Goal: Task Accomplishment & Management: Manage account settings

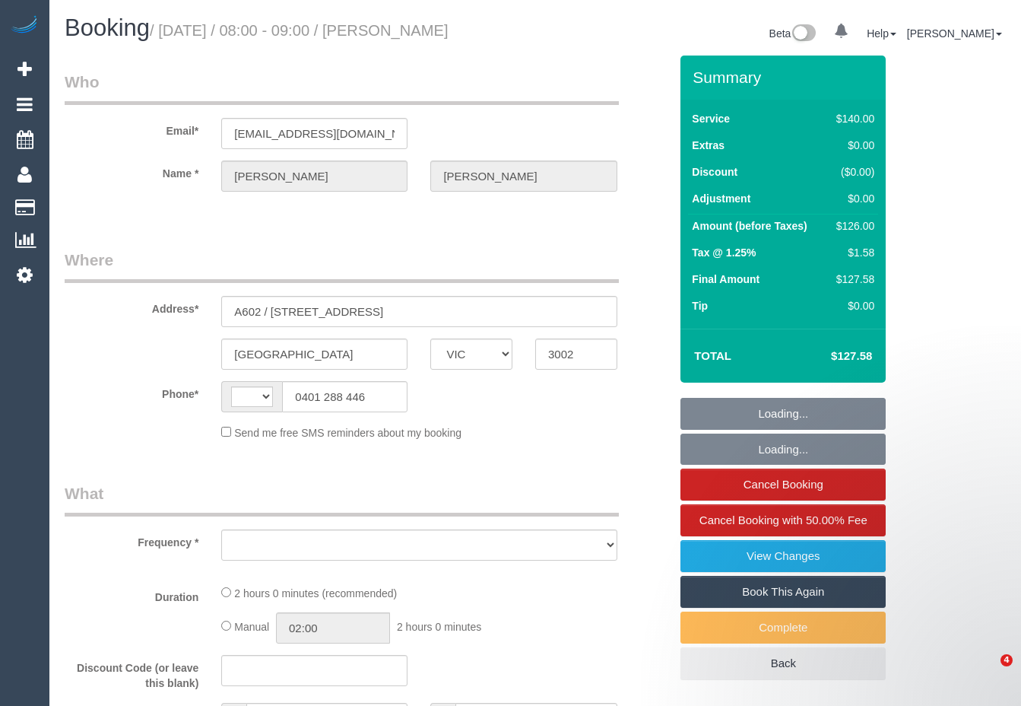
select select "VIC"
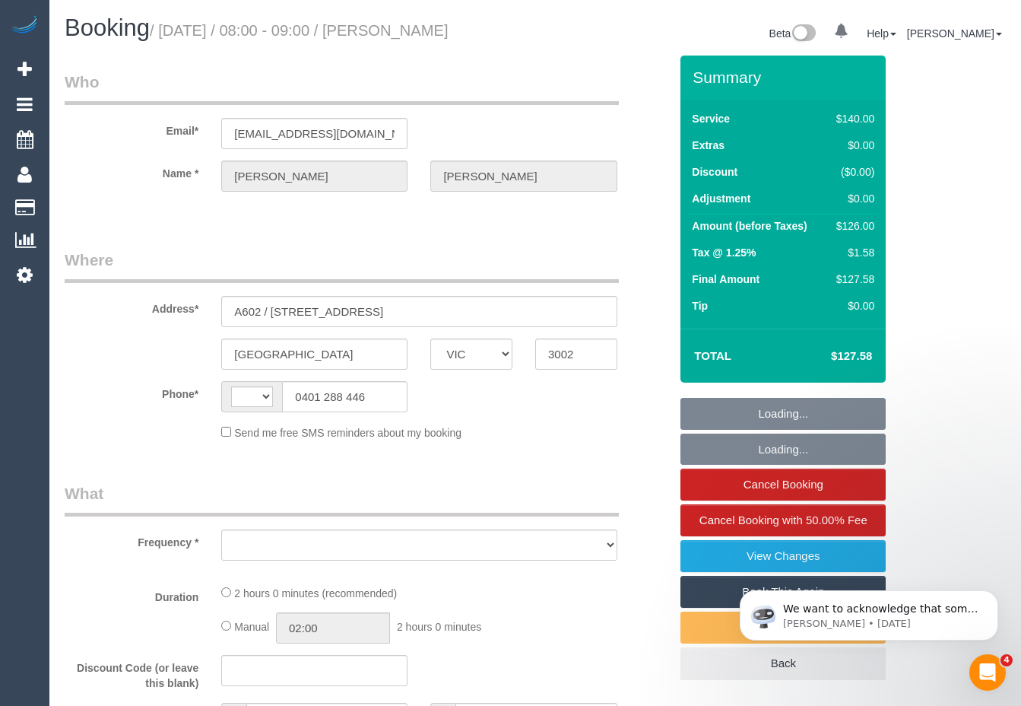
select select "string:AU"
select select "object:553"
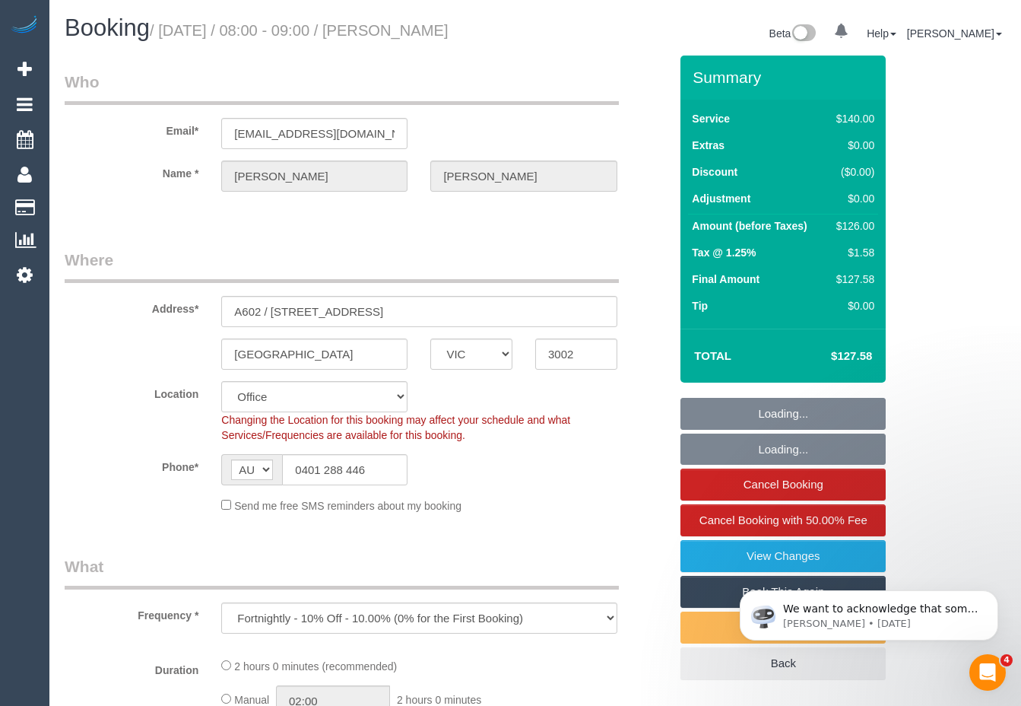
select select "string:stripe-pm_1S7P4I2GScqysDRVYee4SnBj"
select select "object:560"
select select "number:27"
select select "number:14"
select select "number:20"
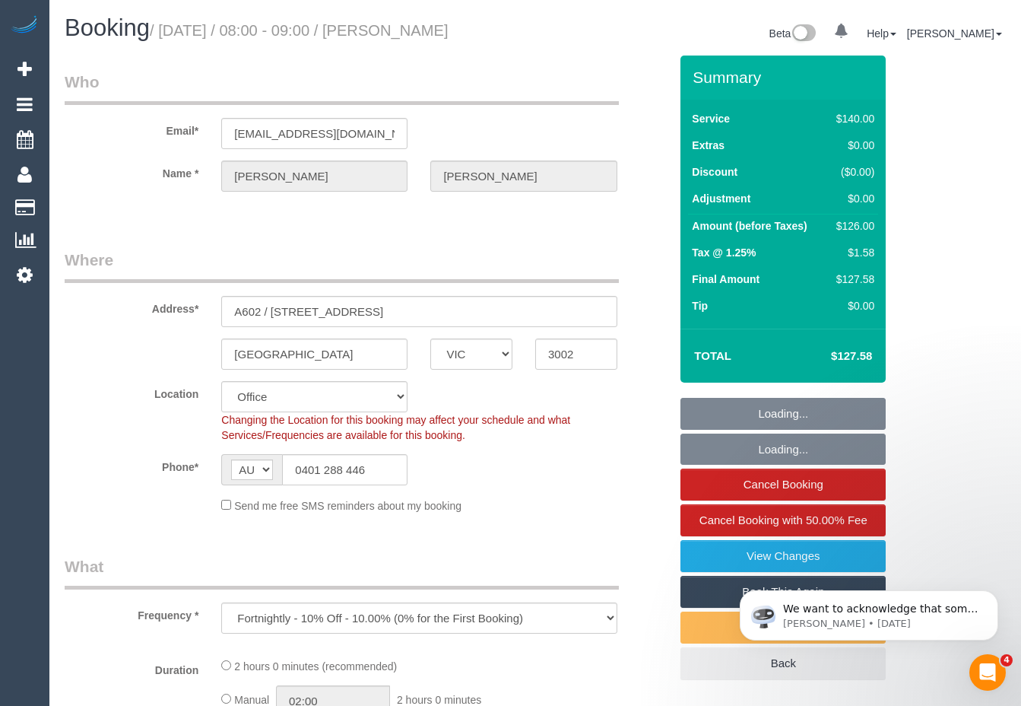
select select "number:36"
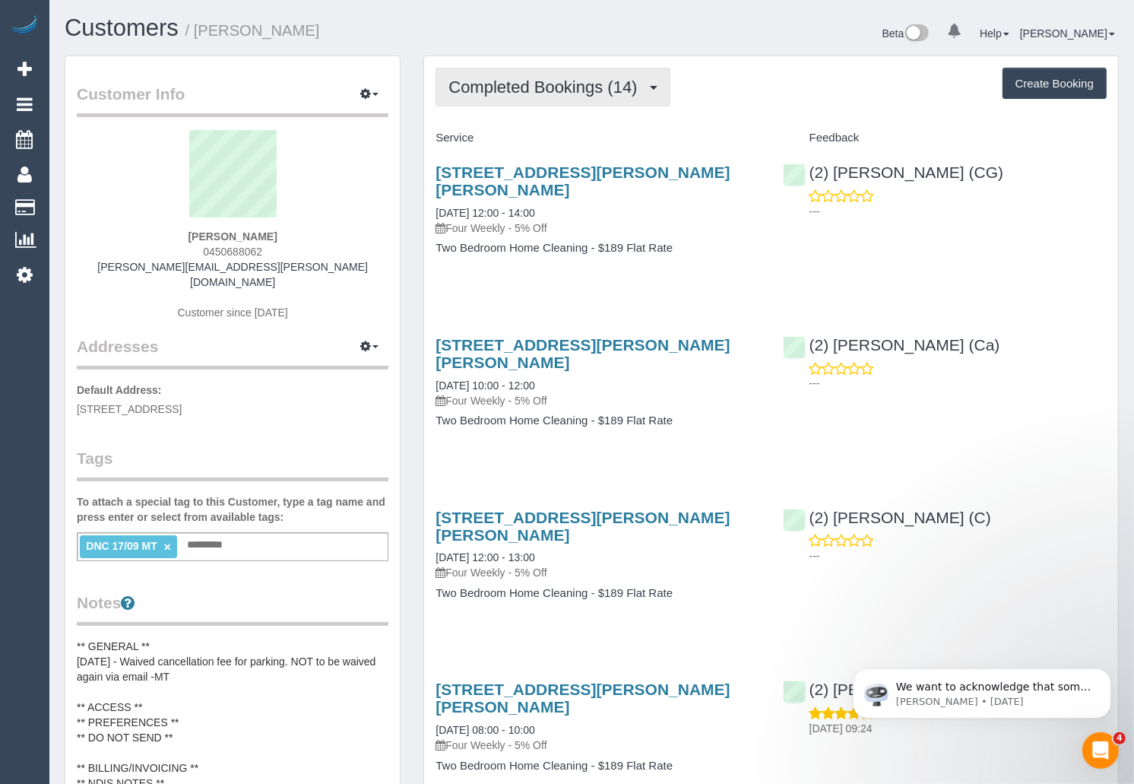
click at [612, 78] on span "Completed Bookings (14)" at bounding box center [547, 87] width 196 height 19
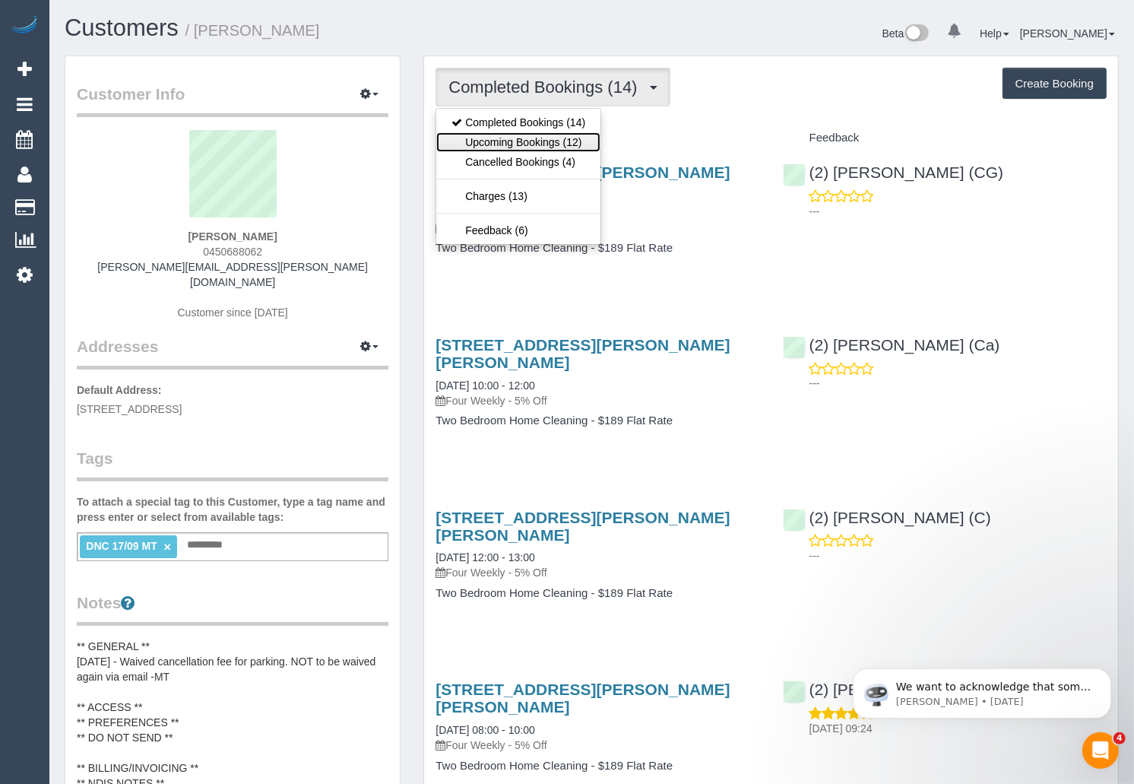
click at [532, 138] on link "Upcoming Bookings (12)" at bounding box center [518, 142] width 164 height 20
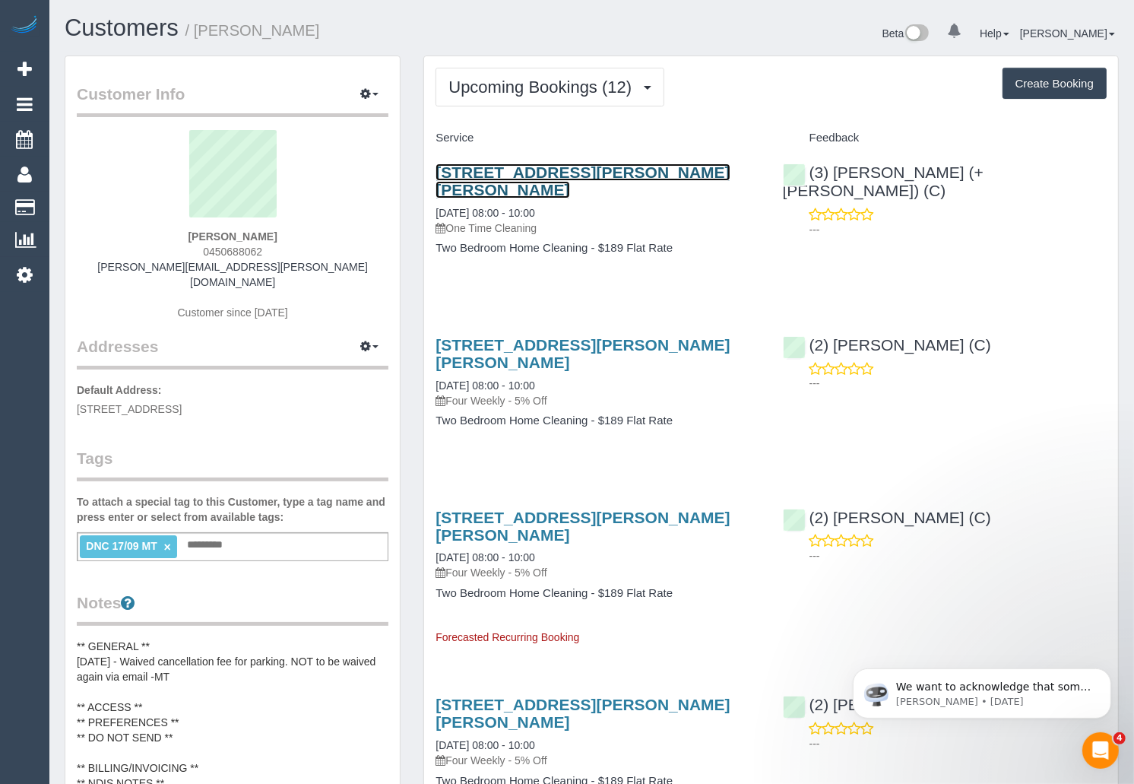
click at [581, 174] on link "469-471 Gilbert Road, Unit 9, Preston, VIC 3072" at bounding box center [583, 180] width 294 height 35
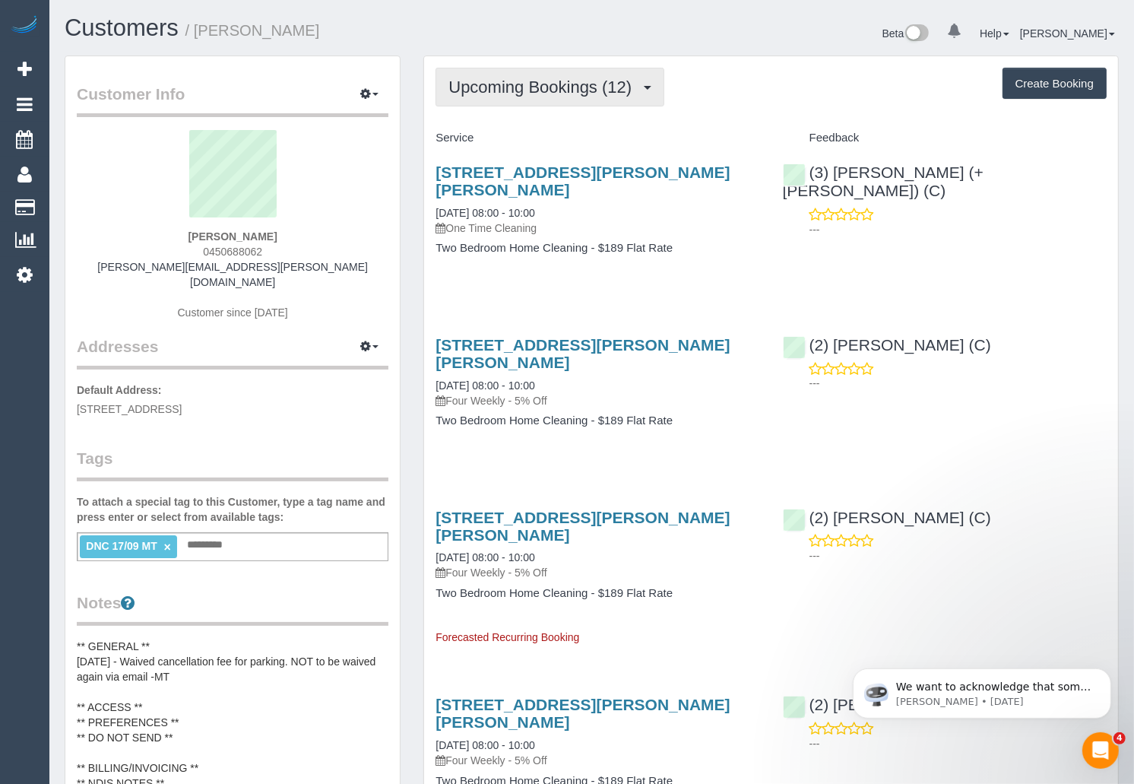
click at [524, 98] on button "Upcoming Bookings (12)" at bounding box center [550, 87] width 229 height 39
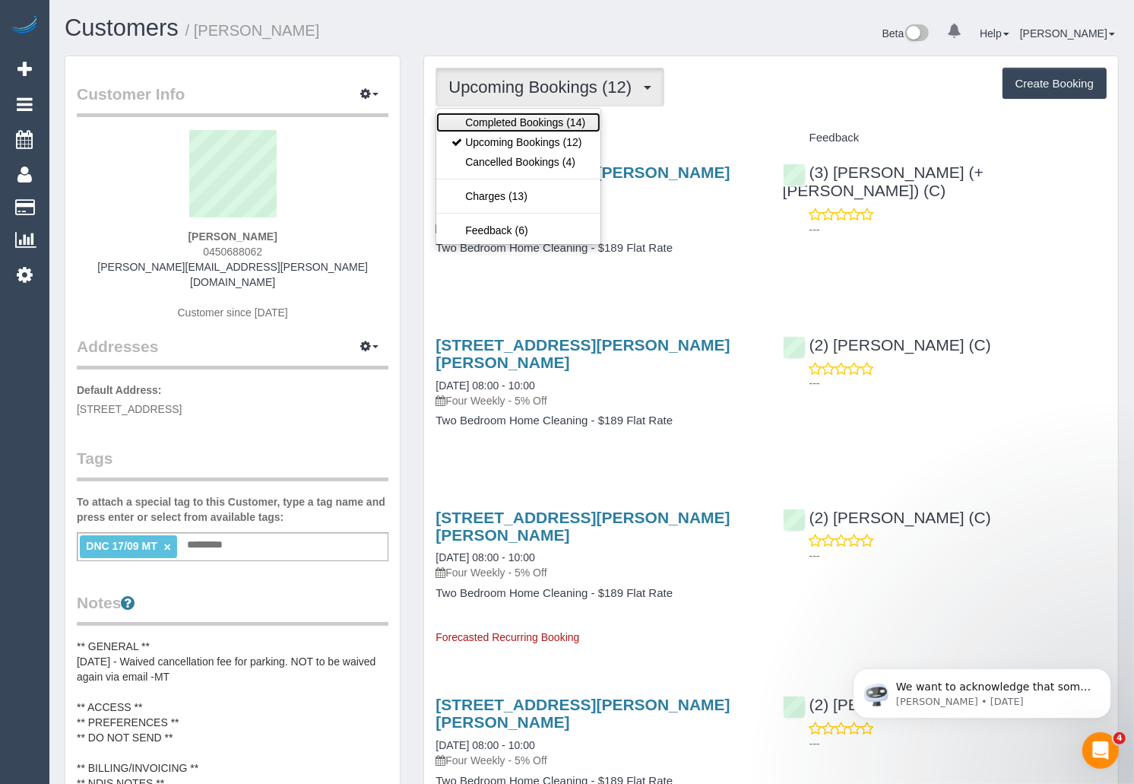
click at [522, 119] on link "Completed Bookings (14)" at bounding box center [518, 123] width 164 height 20
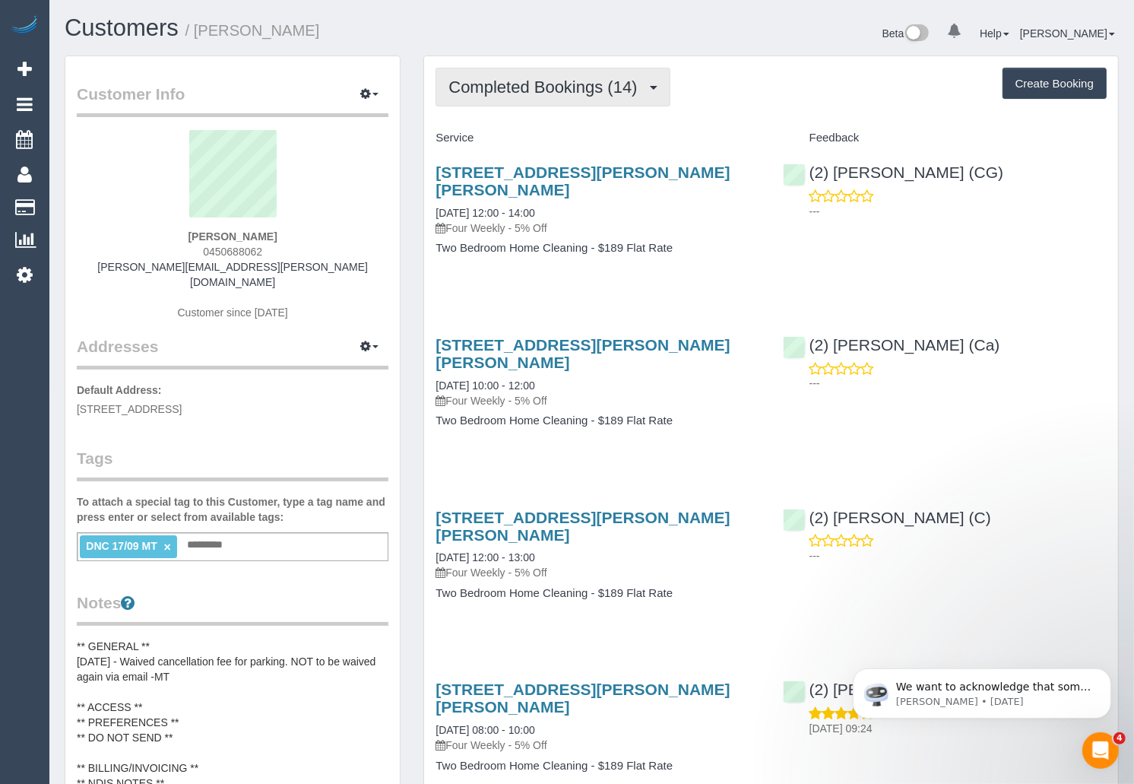
click at [529, 94] on span "Completed Bookings (14)" at bounding box center [547, 87] width 196 height 19
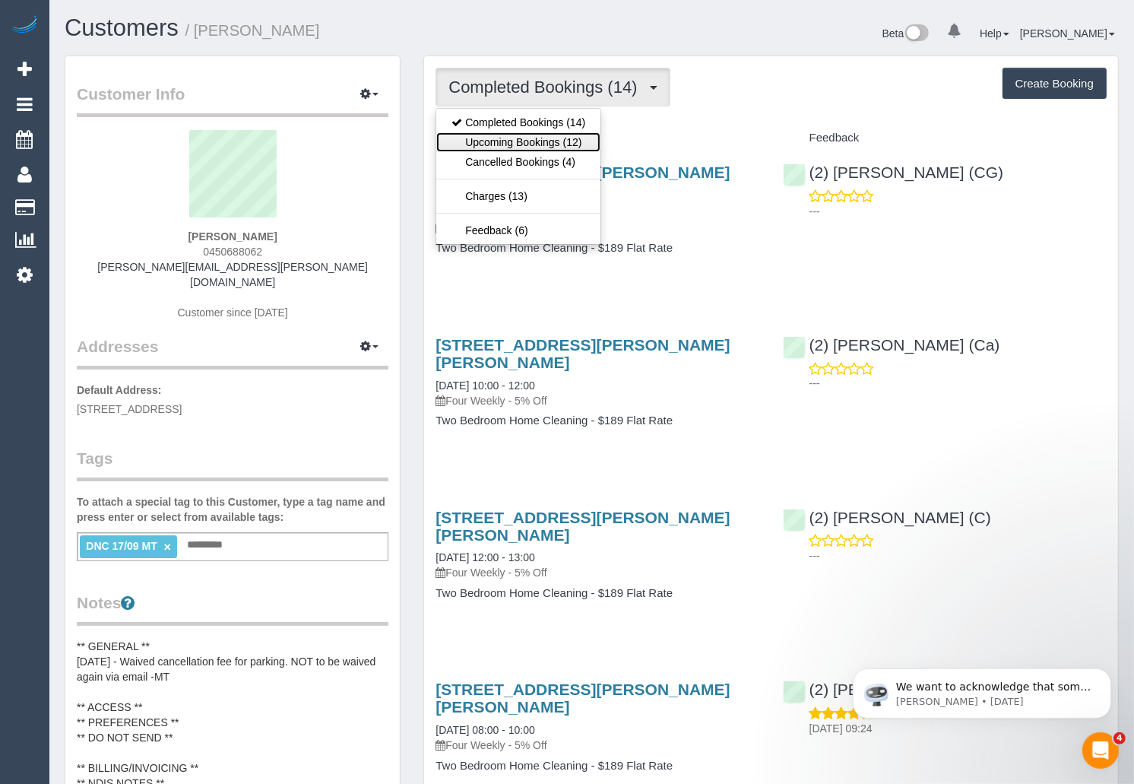
click at [535, 134] on link "Upcoming Bookings (12)" at bounding box center [518, 142] width 164 height 20
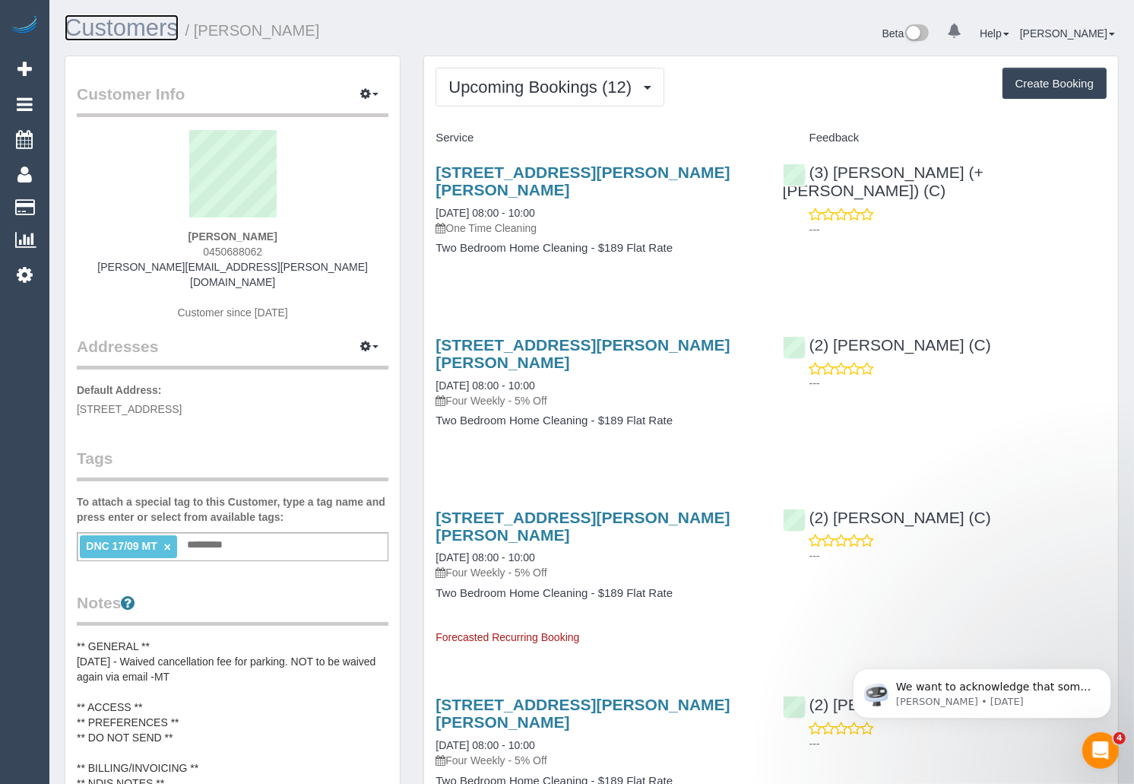
click at [113, 24] on link "Customers" at bounding box center [122, 27] width 114 height 27
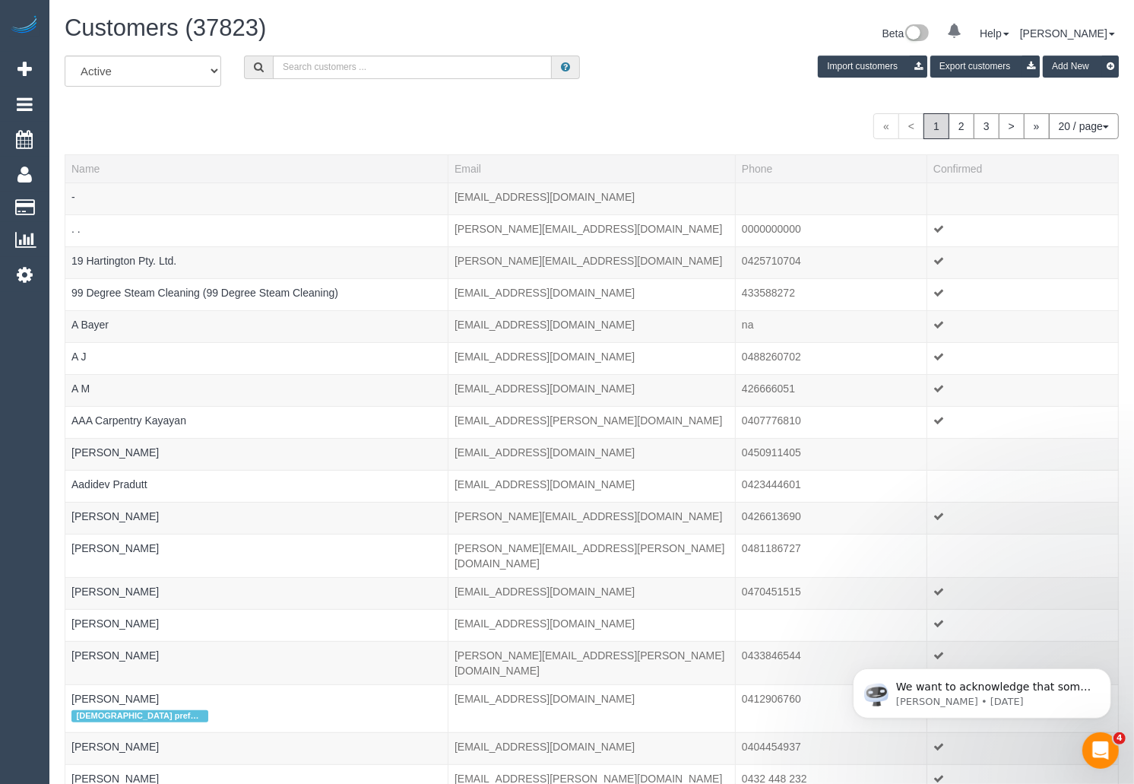
click at [1083, 125] on button "20 / page" at bounding box center [1084, 126] width 70 height 26
click at [1055, 249] on link "100 / page" at bounding box center [1058, 254] width 120 height 20
click at [379, 67] on input "text" at bounding box center [412, 68] width 279 height 24
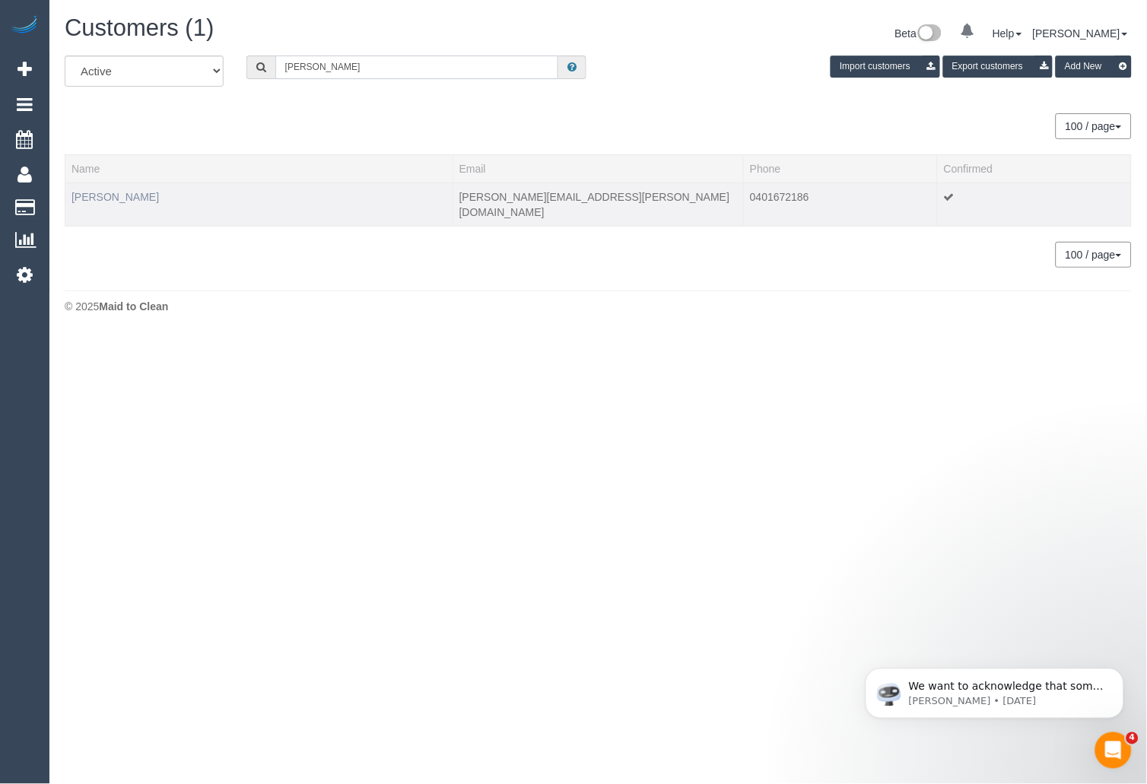
type input "Angela Mic"
click at [135, 194] on link "Angela Micheletto" at bounding box center [114, 197] width 87 height 12
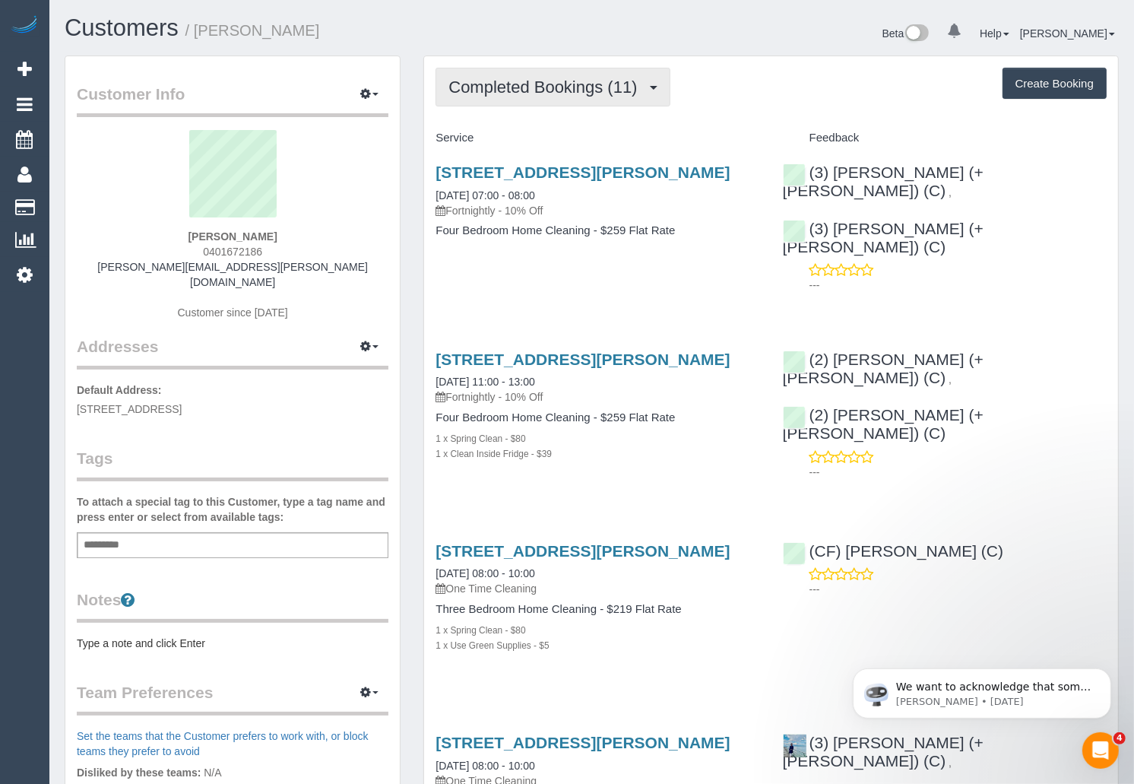
click at [567, 91] on span "Completed Bookings (11)" at bounding box center [547, 87] width 196 height 19
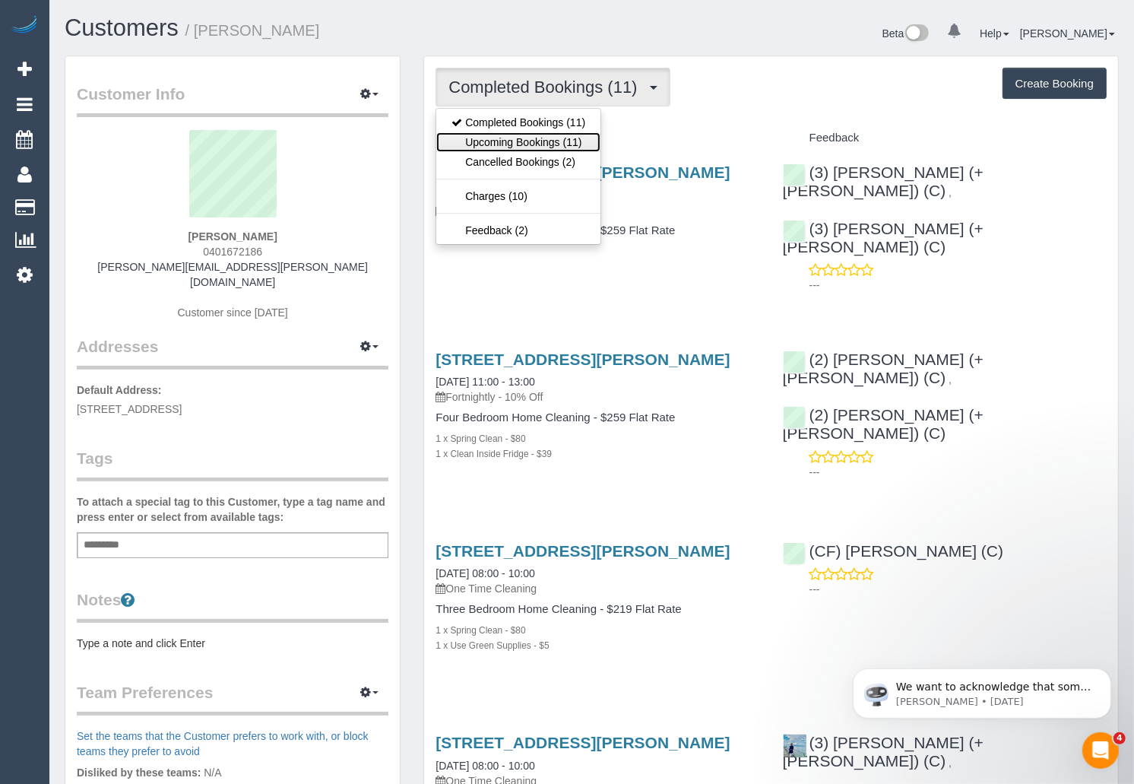
click at [547, 138] on link "Upcoming Bookings (11)" at bounding box center [518, 142] width 164 height 20
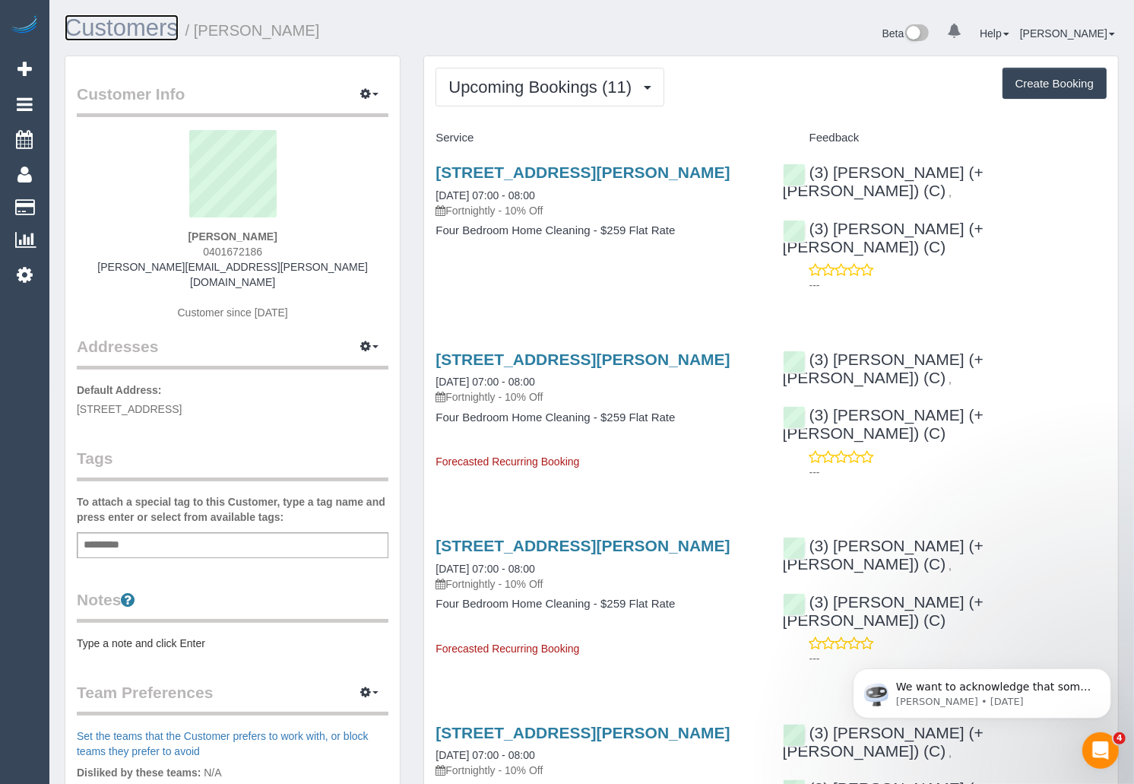
click at [114, 27] on link "Customers" at bounding box center [122, 27] width 114 height 27
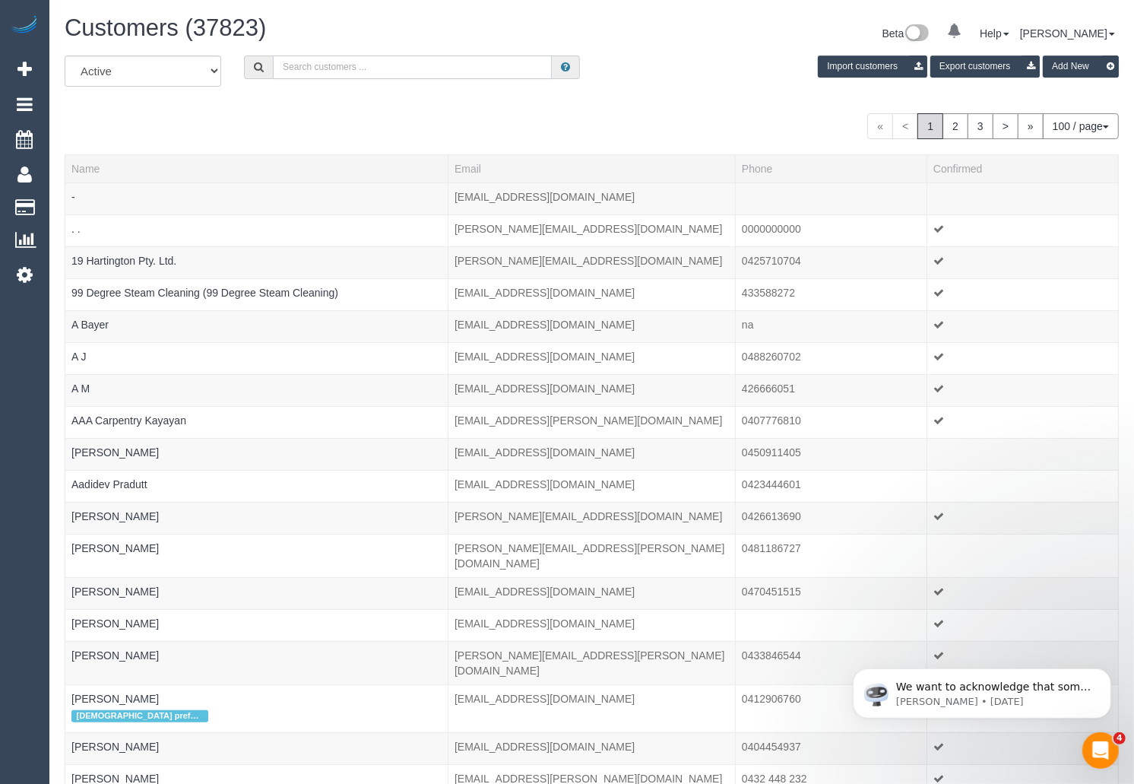
click at [335, 71] on input "text" at bounding box center [412, 68] width 279 height 24
type input "Angela Mic"
click at [448, 69] on input "Angela Mic" at bounding box center [412, 68] width 279 height 24
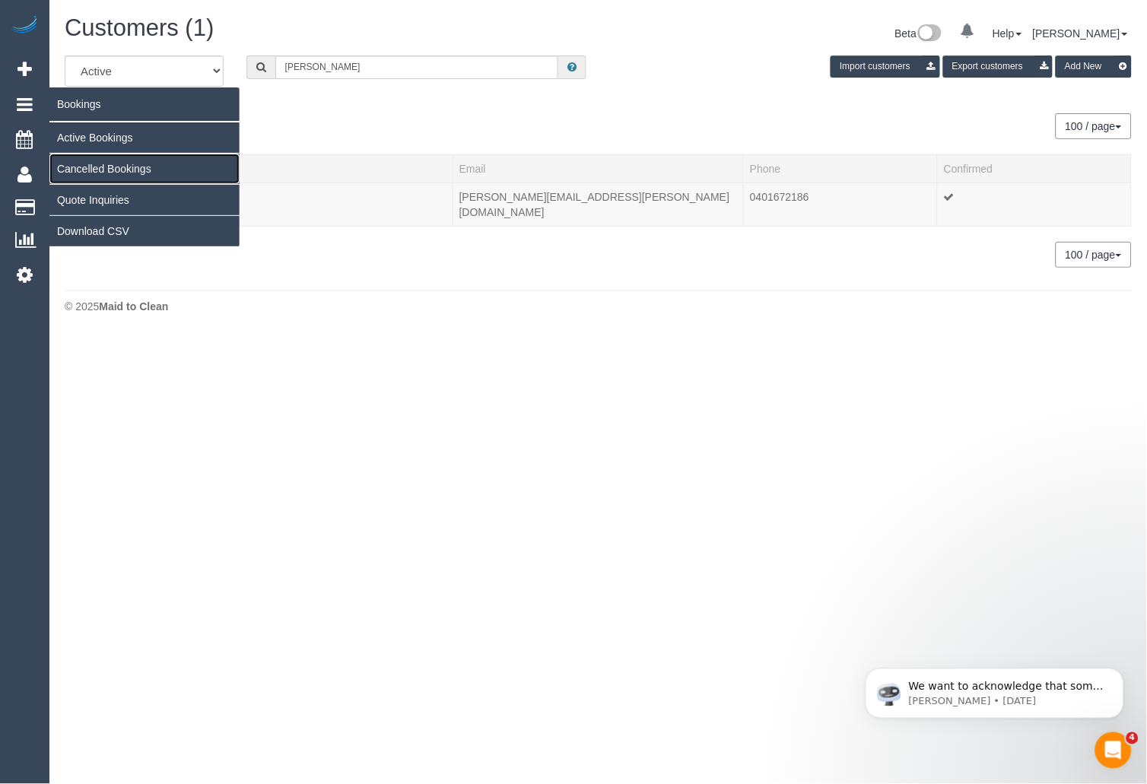
click at [125, 167] on link "Cancelled Bookings" at bounding box center [144, 169] width 190 height 30
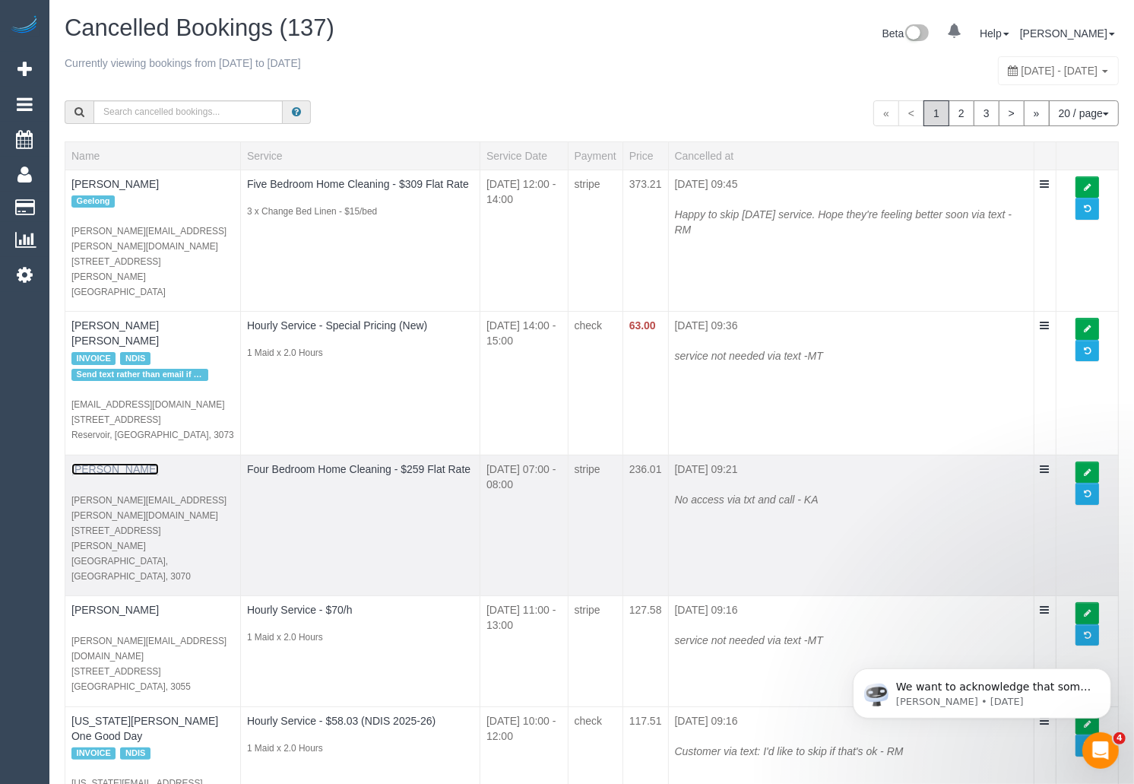
click at [132, 463] on link "Angela Micheletto" at bounding box center [114, 469] width 87 height 12
click at [189, 492] on p "angela.micheletto@gmail.com 33 Gordon Grove Northcote, VIC, 3070" at bounding box center [152, 537] width 163 height 91
click at [307, 463] on link "Four Bedroom Home Cleaning - $259 Flat Rate" at bounding box center [359, 469] width 224 height 12
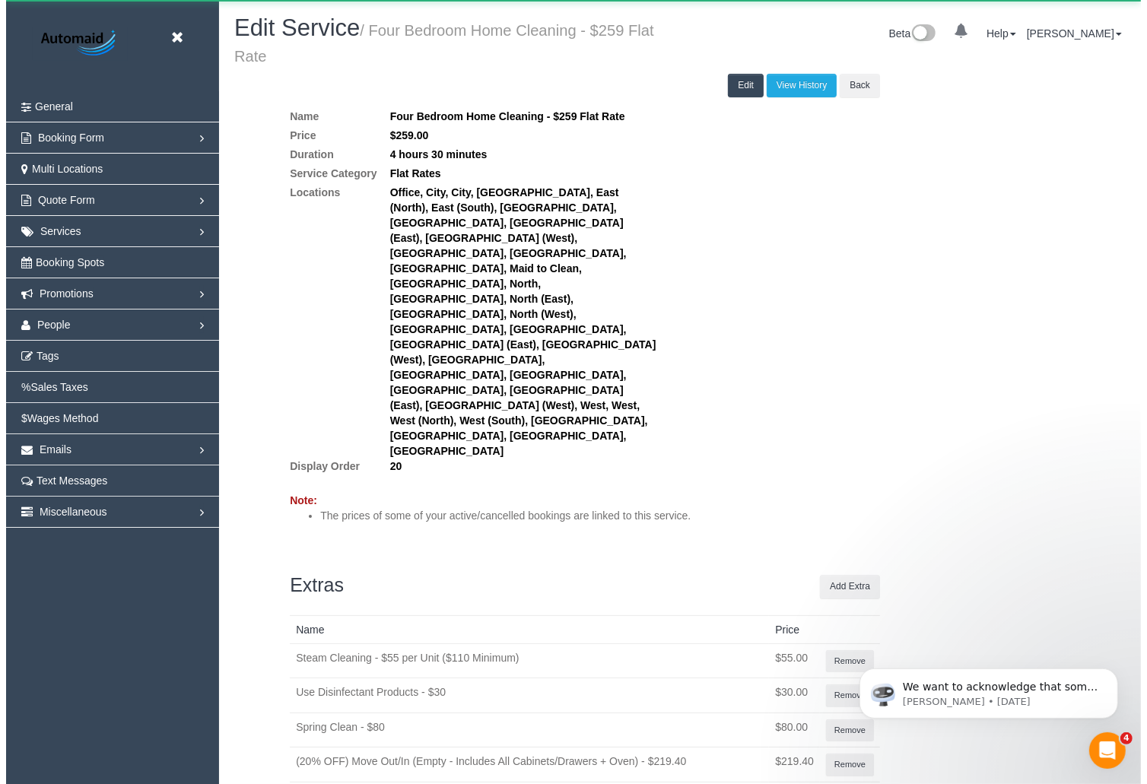
scroll to position [1410, 1134]
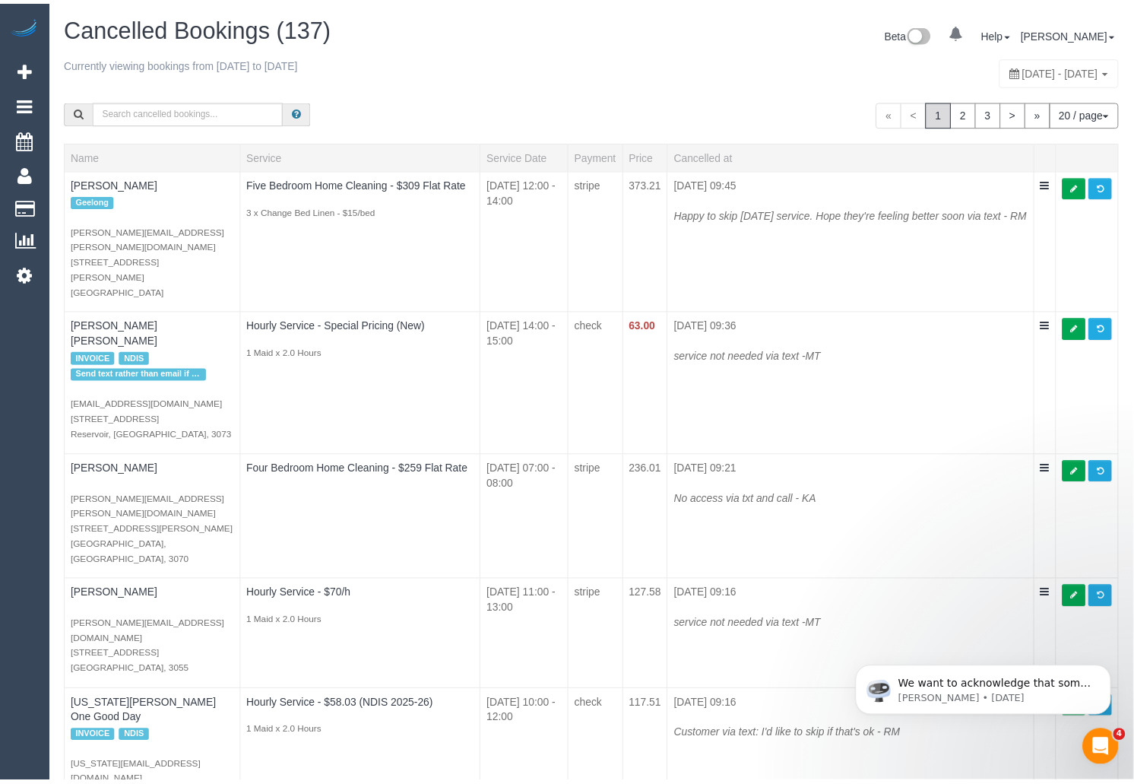
scroll to position [2454, 1134]
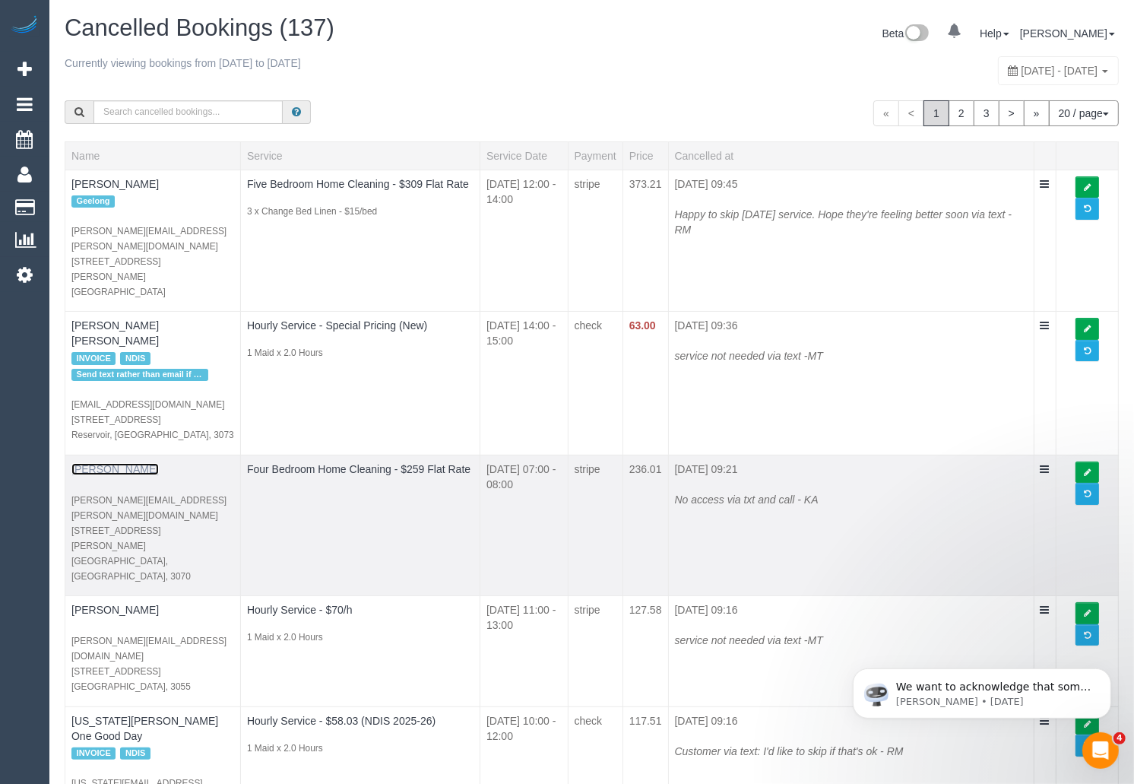
click at [124, 463] on link "Angela Micheletto" at bounding box center [114, 469] width 87 height 12
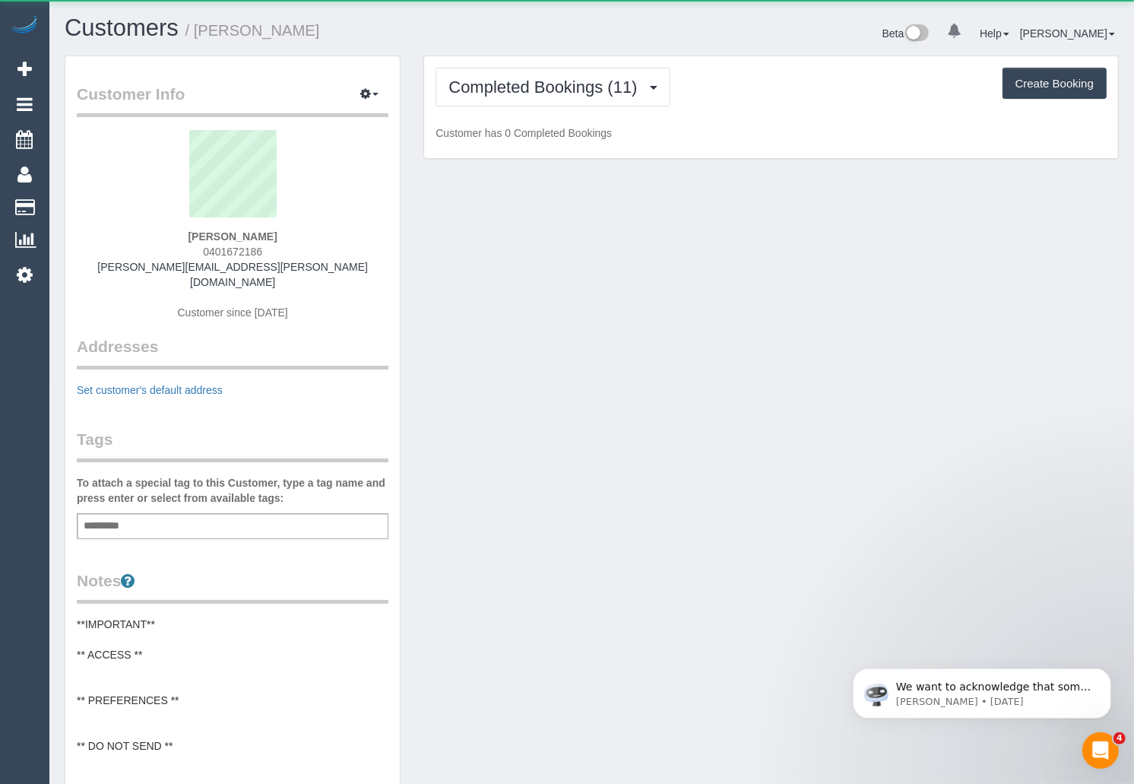
scroll to position [1393, 1134]
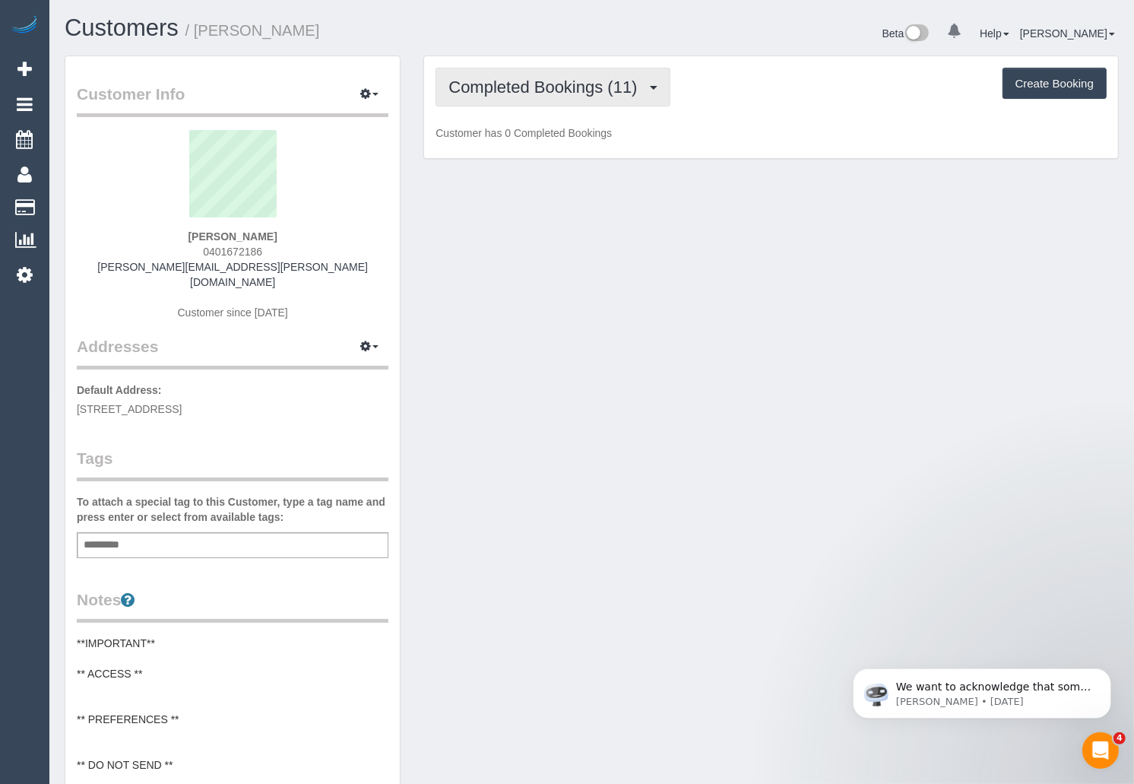
click at [512, 96] on button "Completed Bookings (11)" at bounding box center [553, 87] width 234 height 39
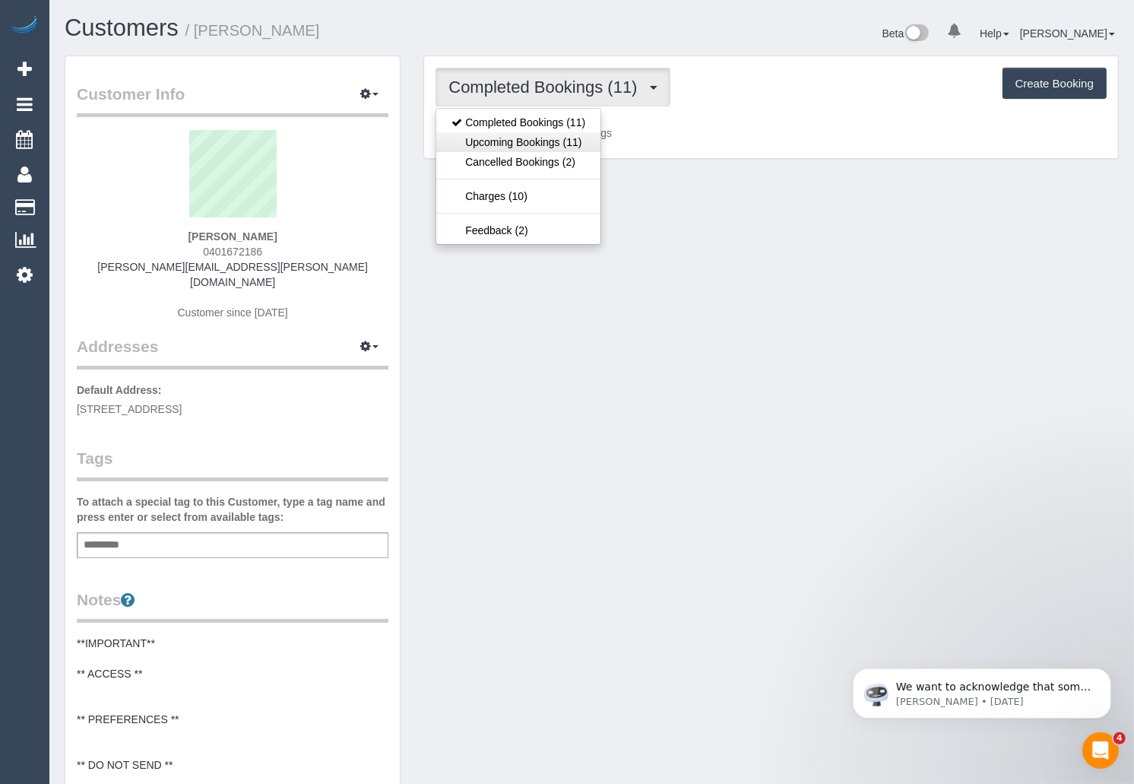
scroll to position [73830, 74900]
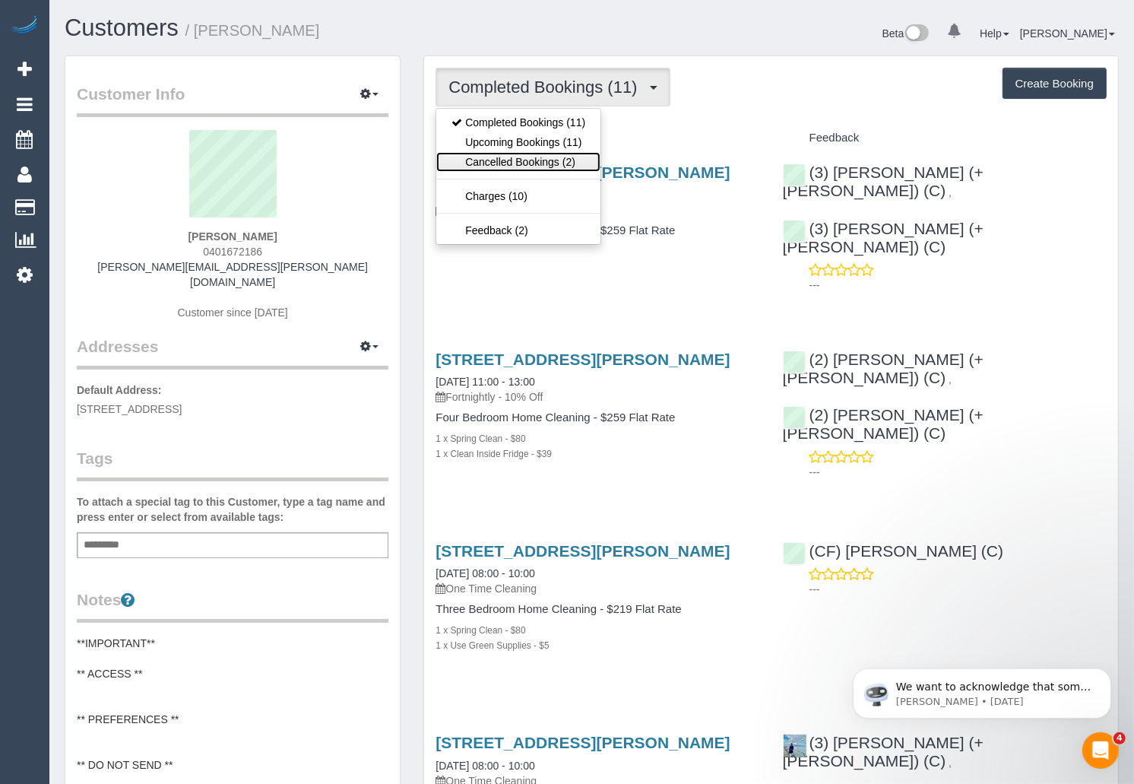
click at [504, 158] on link "Cancelled Bookings (2)" at bounding box center [518, 162] width 164 height 20
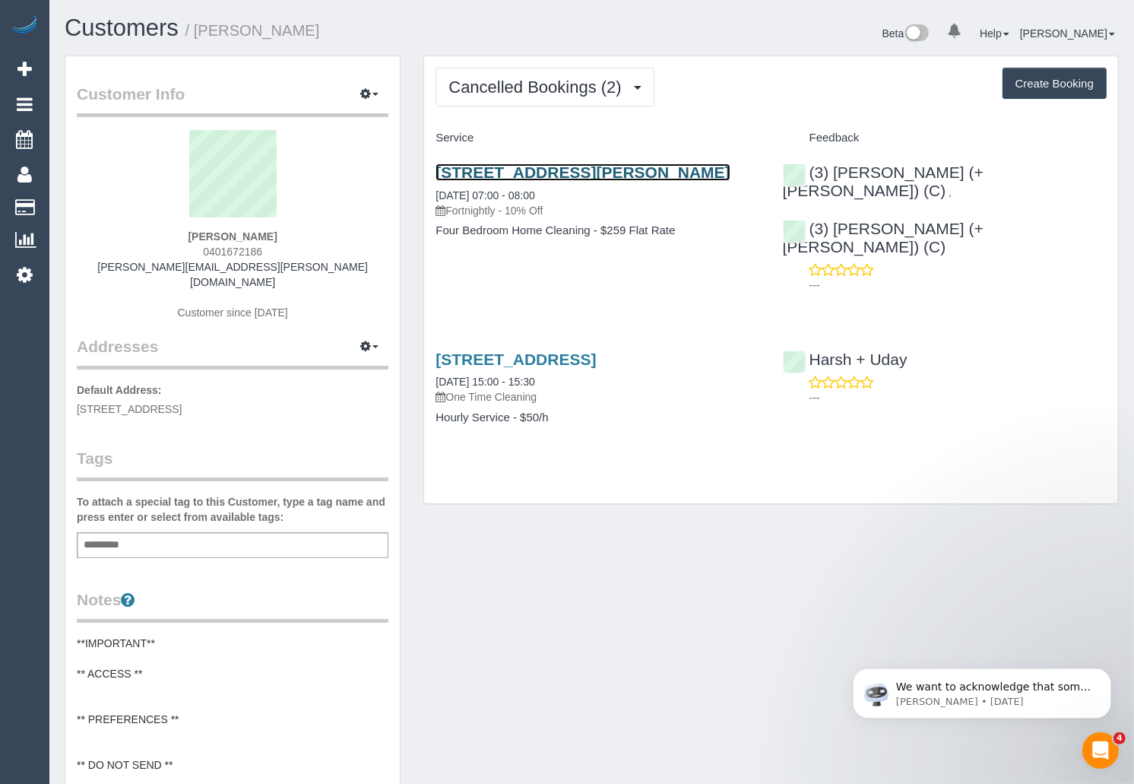
click at [560, 173] on link "33 Gordon Grove, Northcote, VIC 3070" at bounding box center [583, 171] width 294 height 17
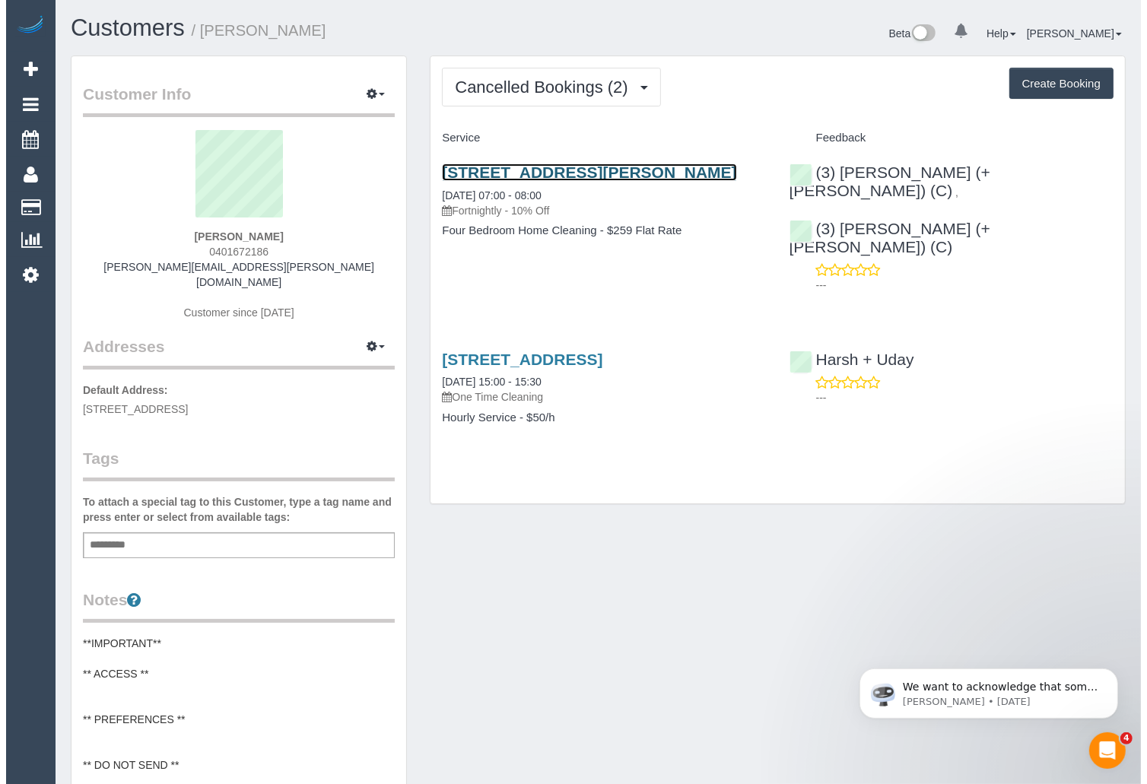
scroll to position [1534, 1134]
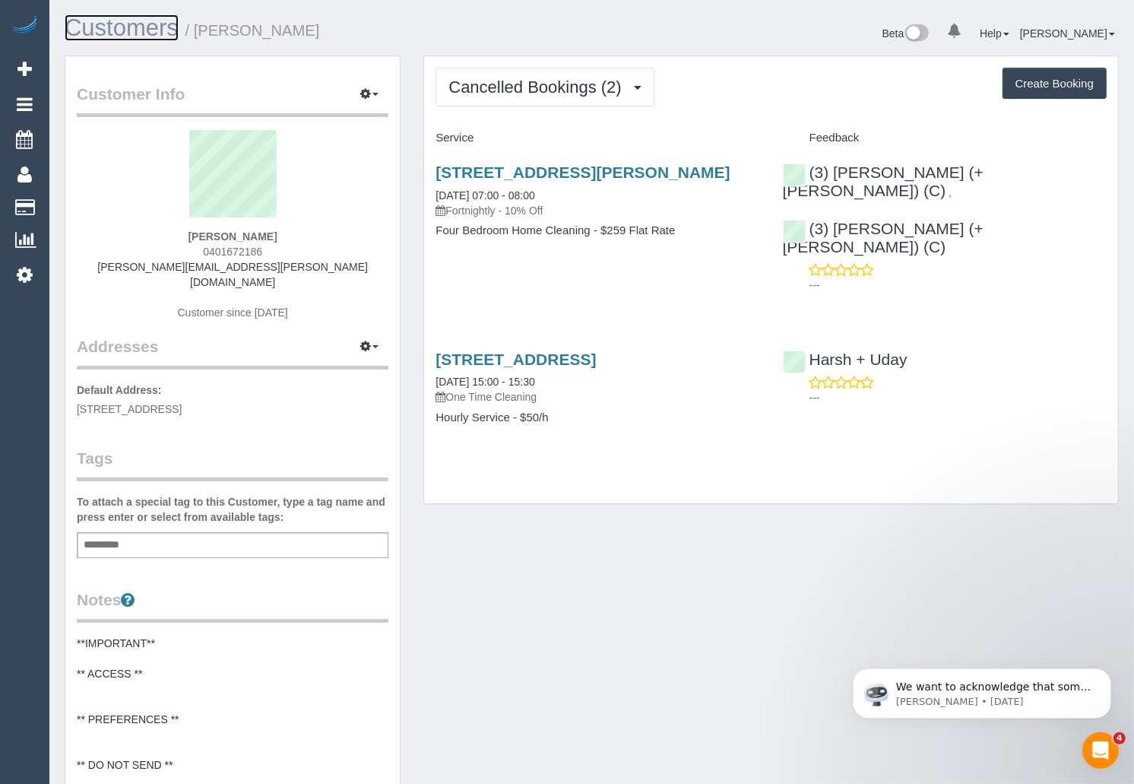
click at [104, 28] on link "Customers" at bounding box center [122, 27] width 114 height 27
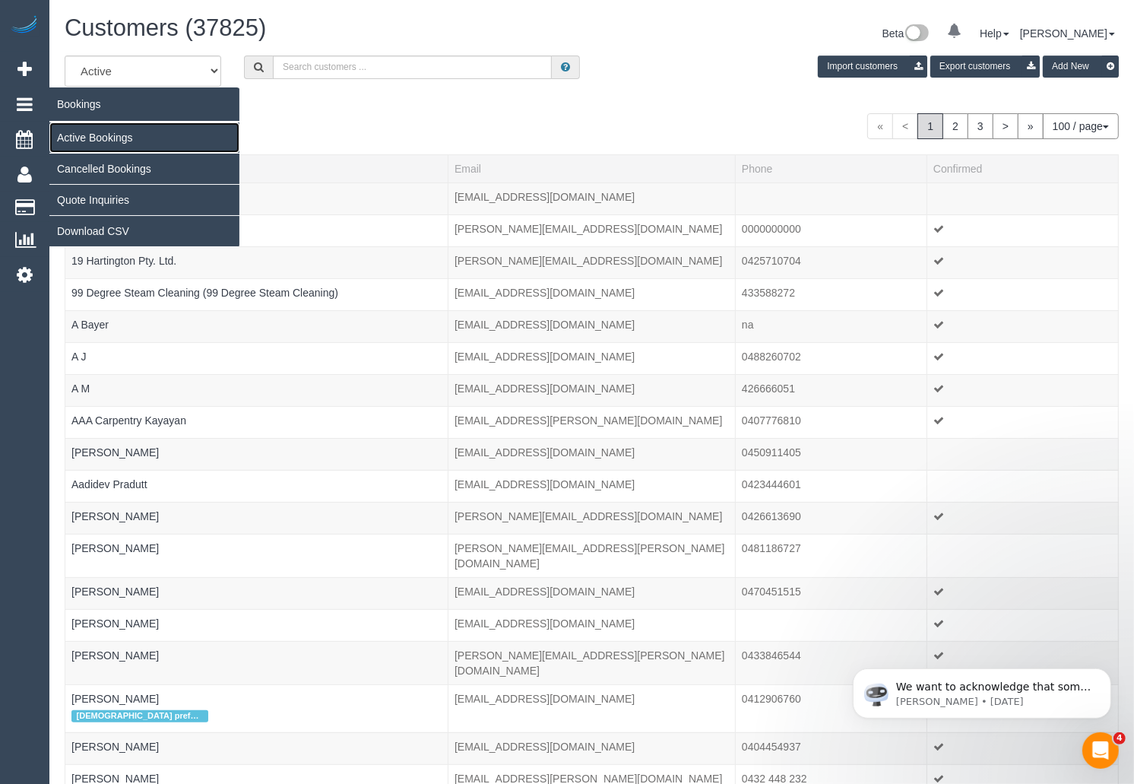
click at [103, 134] on link "Active Bookings" at bounding box center [144, 137] width 190 height 30
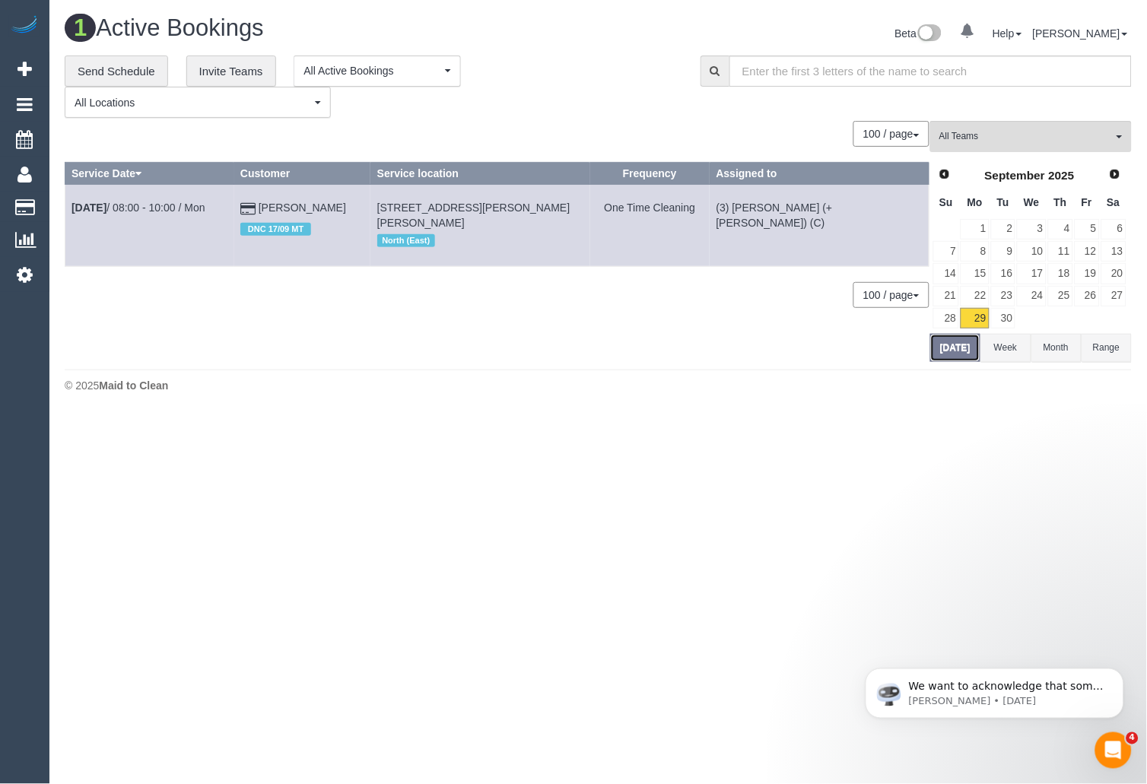
click at [964, 348] on button "Today" at bounding box center [955, 348] width 50 height 28
click at [952, 351] on button "Today" at bounding box center [955, 348] width 50 height 28
click at [1058, 138] on span "(3) Kaveen (+ Sangeeth) (C)" at bounding box center [1025, 136] width 173 height 13
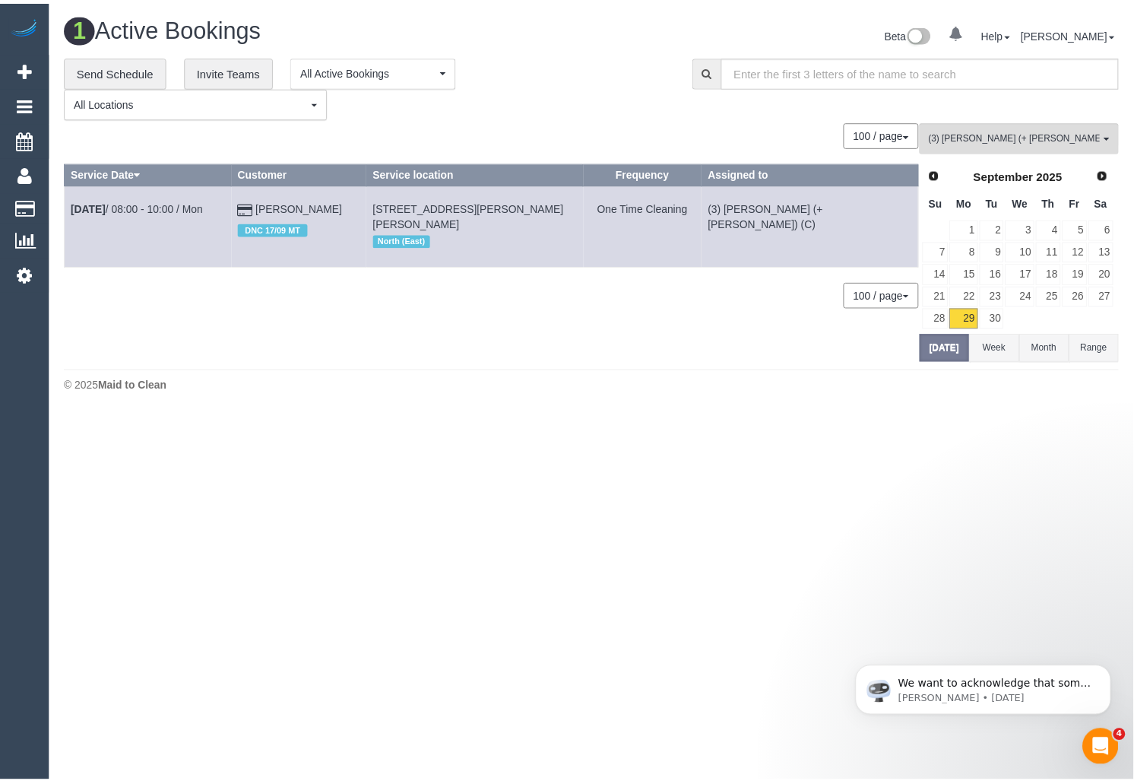
scroll to position [2695, 0]
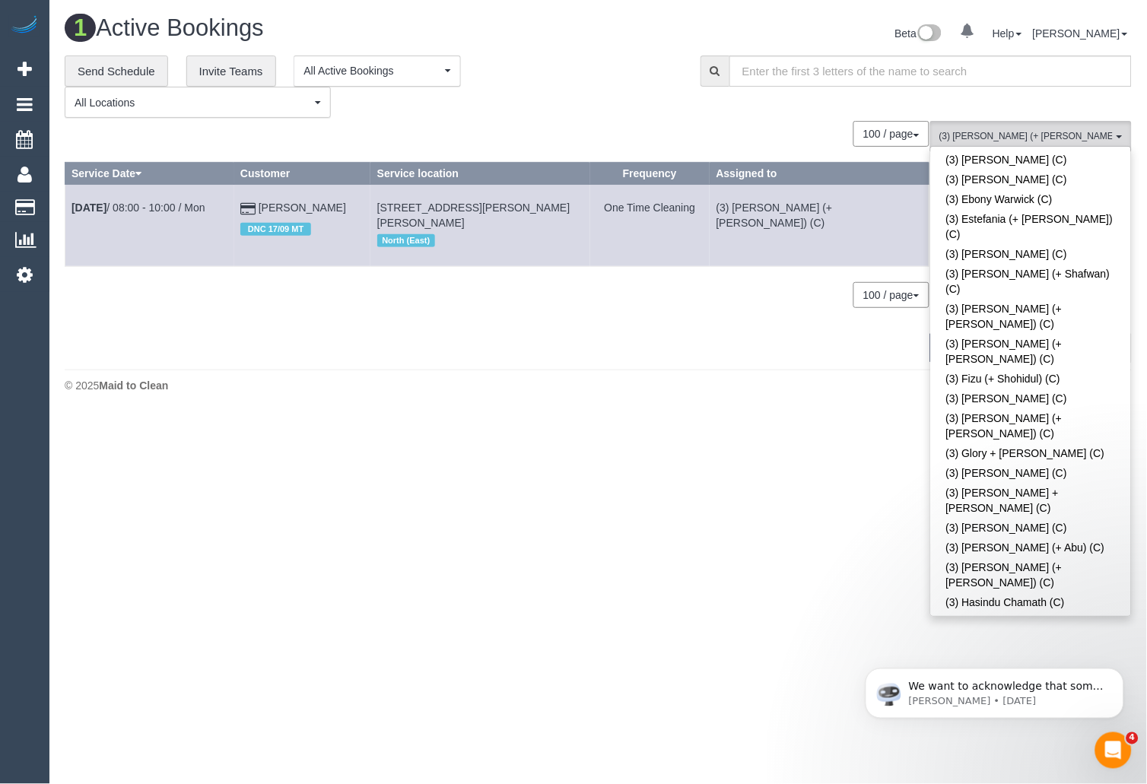
click at [588, 401] on div "208 Active Bookings Beta 0 Your Notifications You have 0 alerts Help Help Docs …" at bounding box center [597, 207] width 1097 height 415
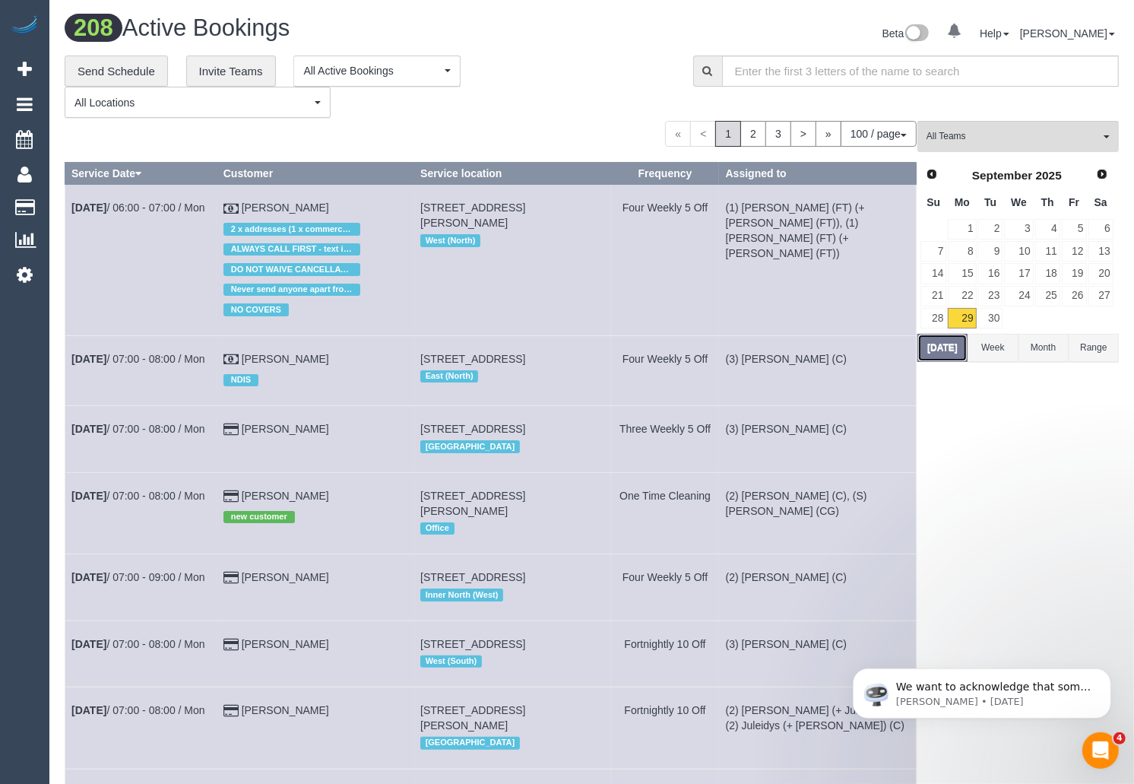
click at [950, 347] on button "Today" at bounding box center [943, 348] width 50 height 28
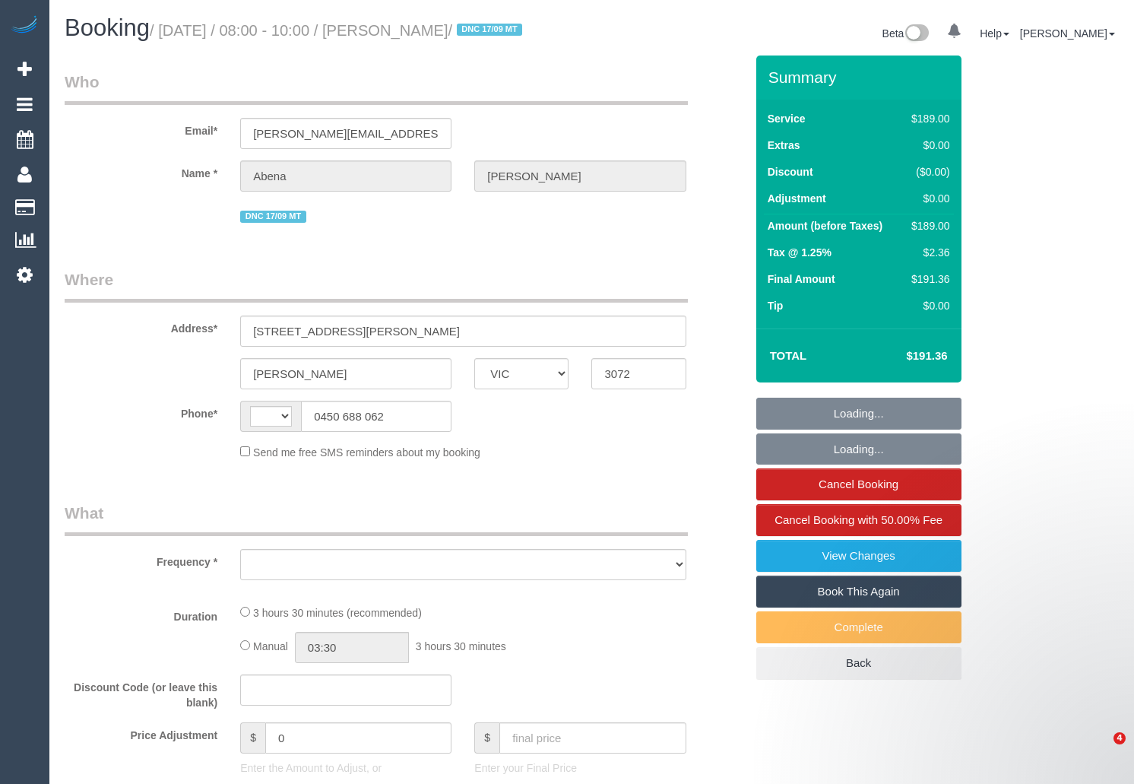
select select "VIC"
select select "string:AU"
select select "object:294"
select select "number:28"
select select "number:14"
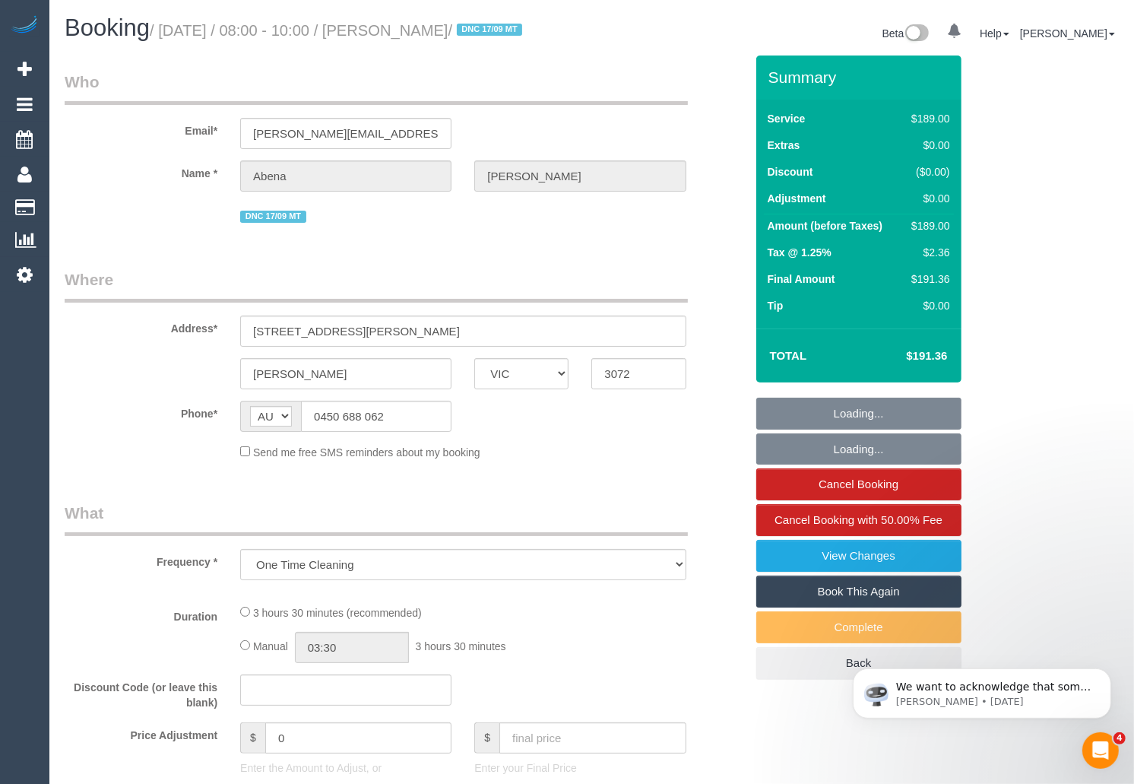
select select "number:19"
select select "number:24"
select select "number:34"
select select "number:13"
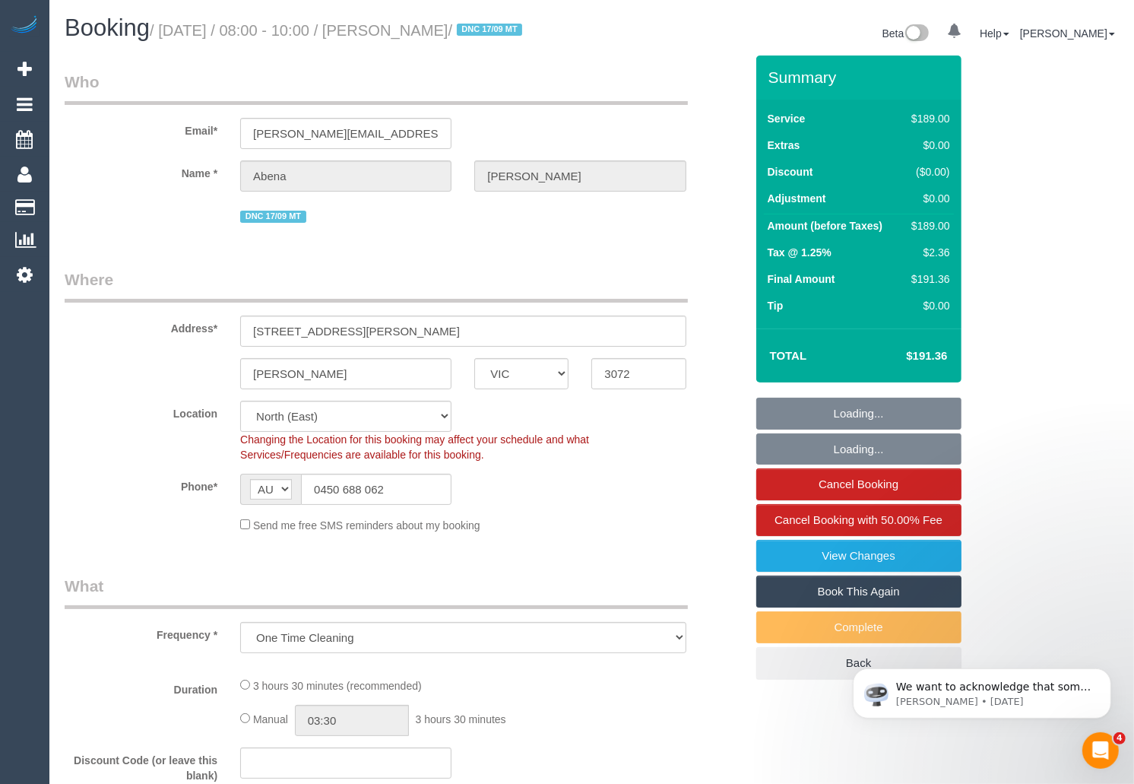
select select "object:694"
select select "string:stripe-pm_1R7rP32GScqysDRVtetNqcL1"
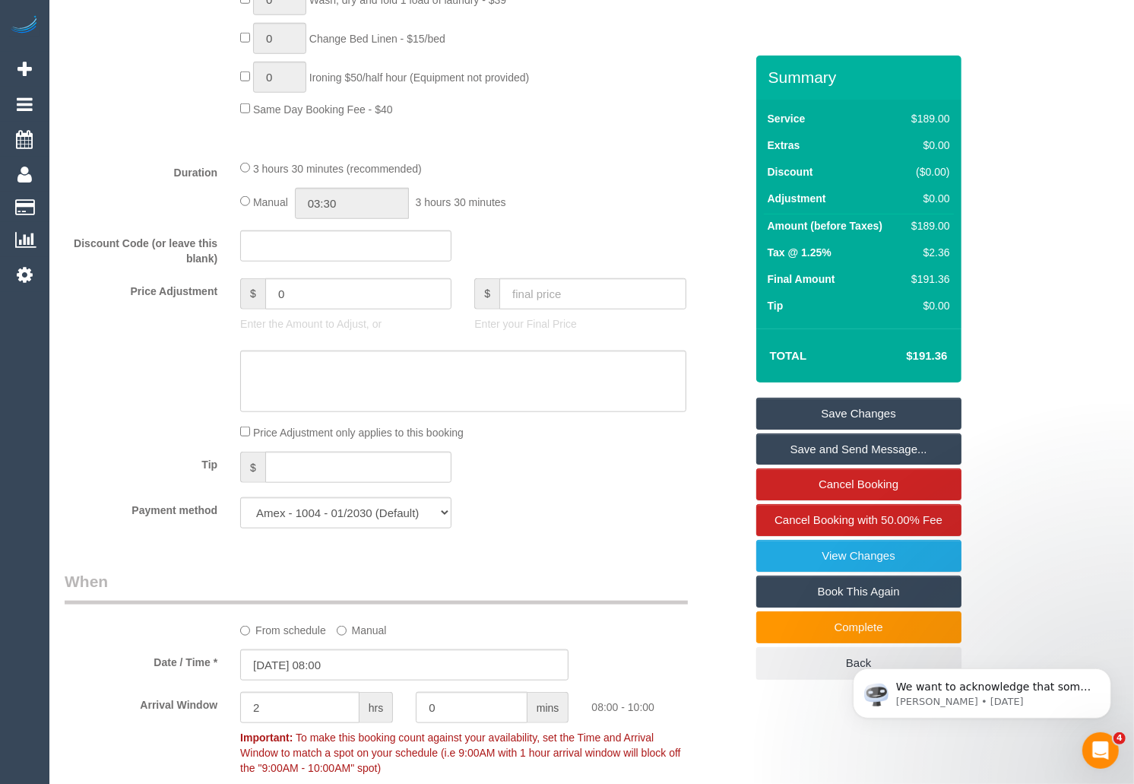
scroll to position [371, 0]
